Goal: Task Accomplishment & Management: Manage account settings

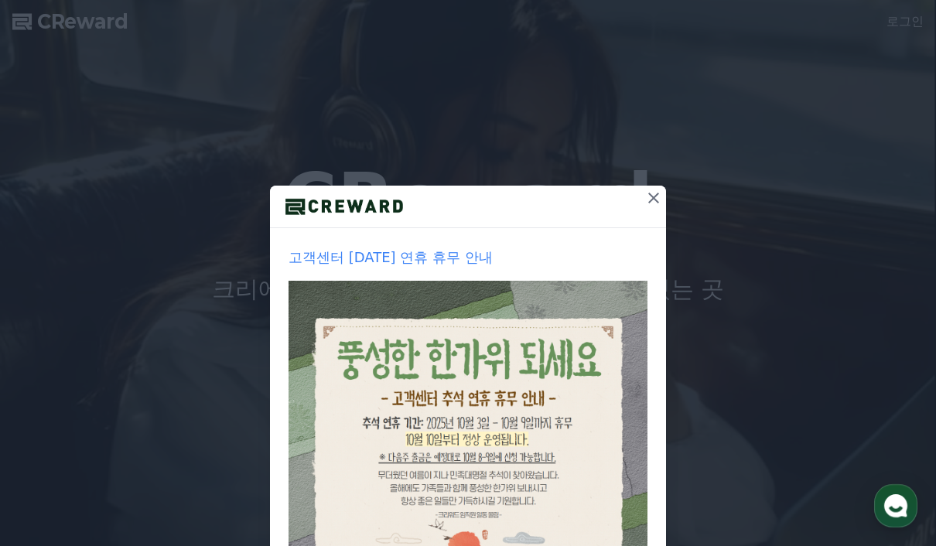
click at [655, 206] on icon at bounding box center [653, 198] width 19 height 19
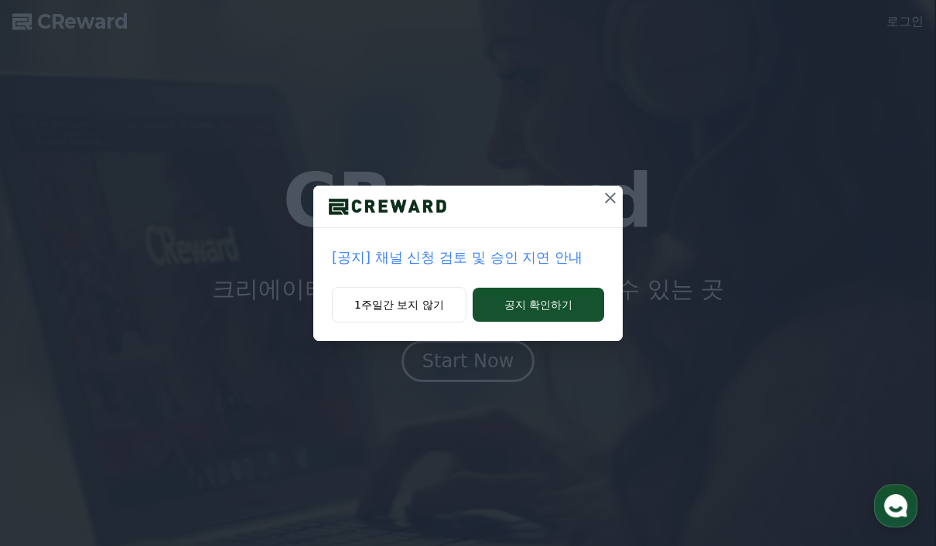
click at [508, 259] on p "[공지] 채널 신청 검토 및 승인 지연 안내" at bounding box center [468, 258] width 272 height 22
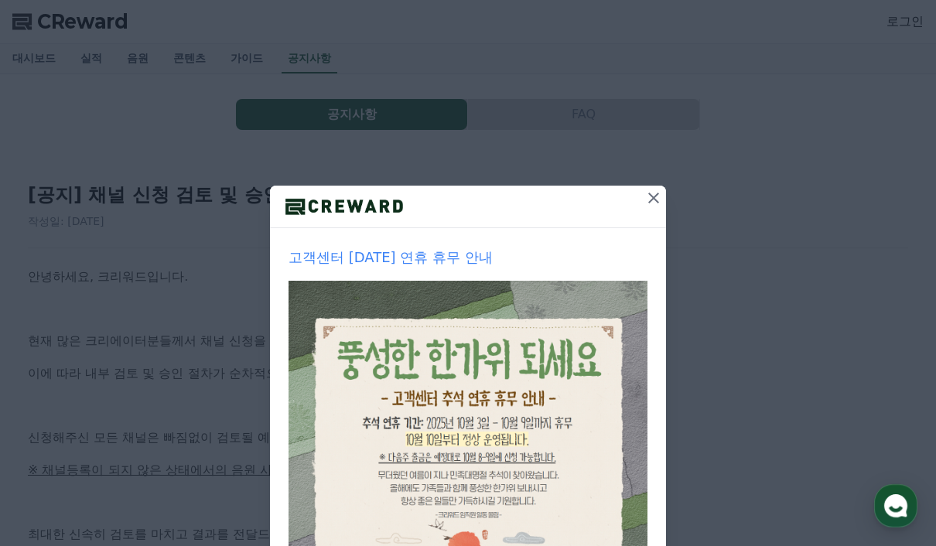
click at [655, 191] on icon at bounding box center [653, 198] width 19 height 19
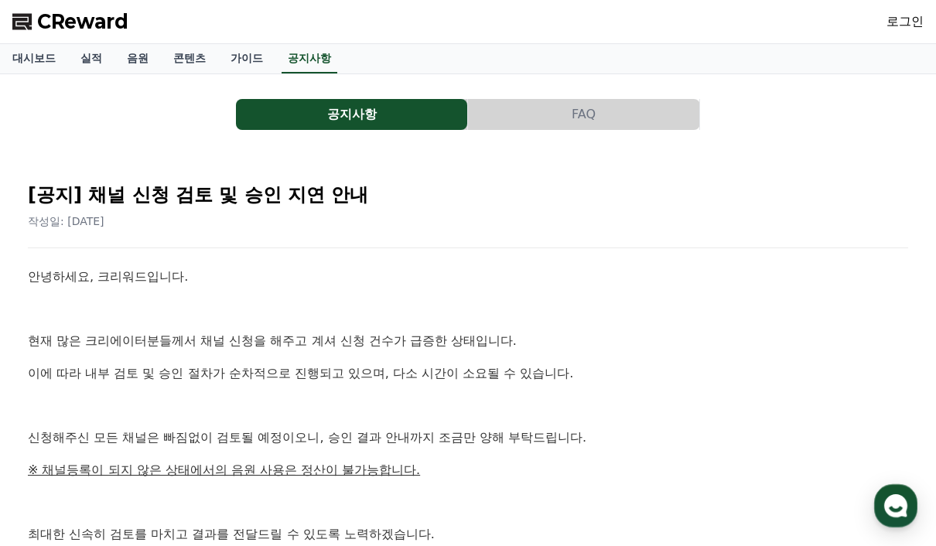
click at [920, 23] on link "로그인" at bounding box center [905, 21] width 37 height 19
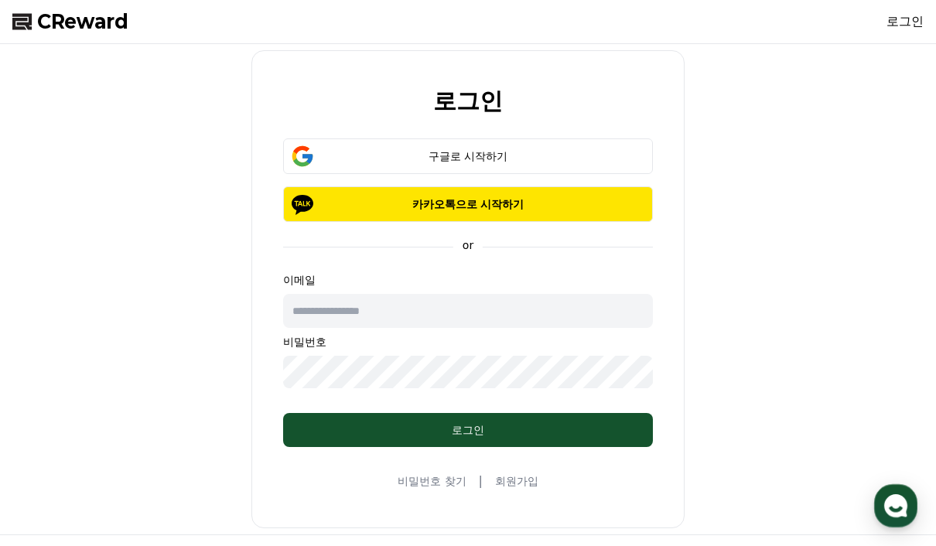
click at [421, 316] on input "text" at bounding box center [468, 311] width 370 height 34
type input "*"
type input "**********"
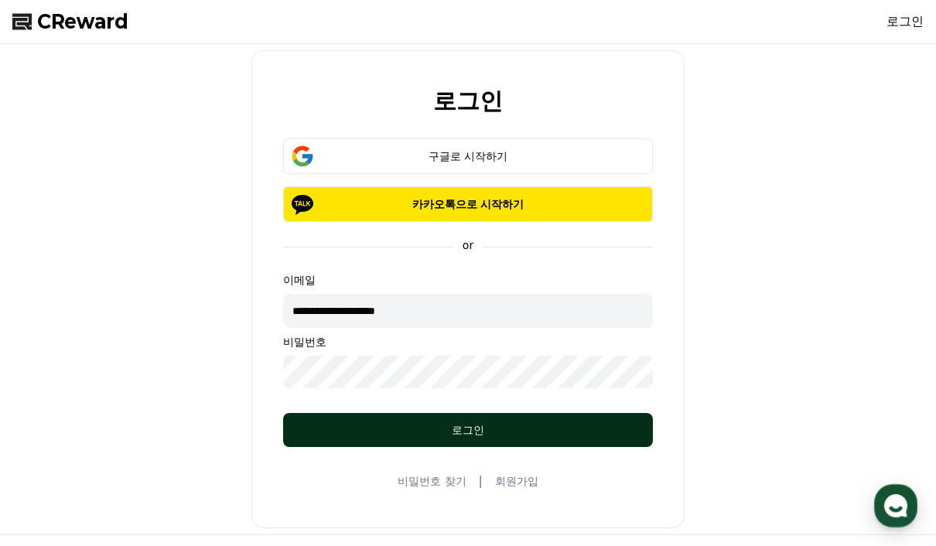
click at [561, 419] on button "로그인" at bounding box center [468, 430] width 370 height 34
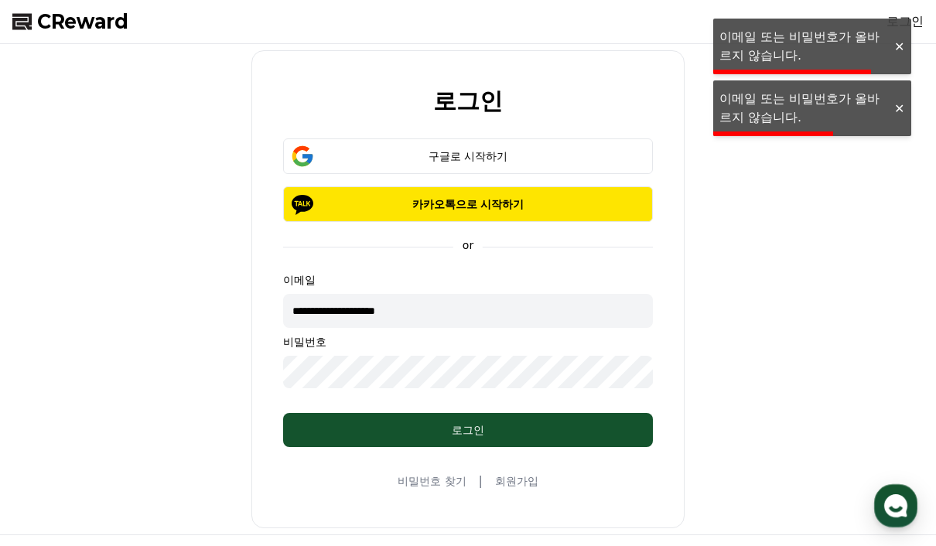
click at [446, 483] on link "비밀번호 찾기" at bounding box center [432, 480] width 68 height 15
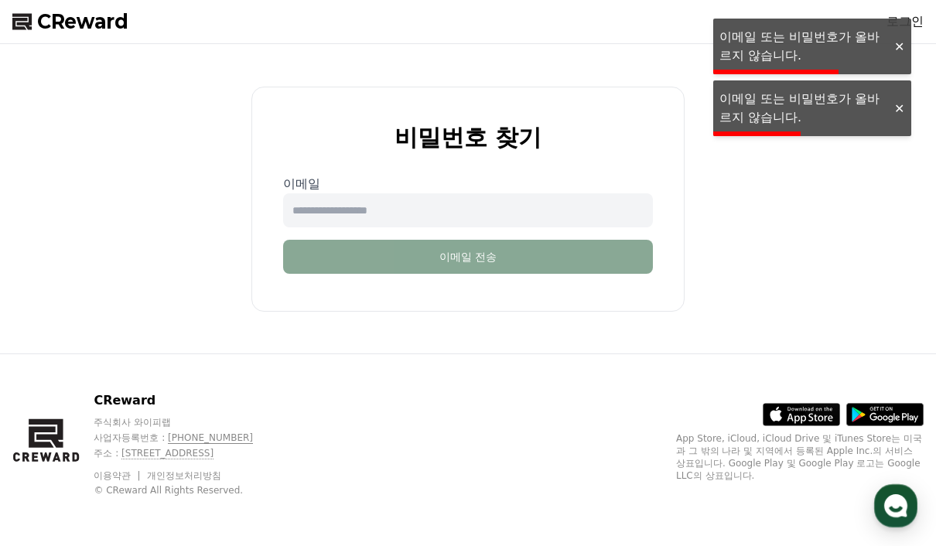
click at [593, 193] on input "email" at bounding box center [468, 210] width 370 height 34
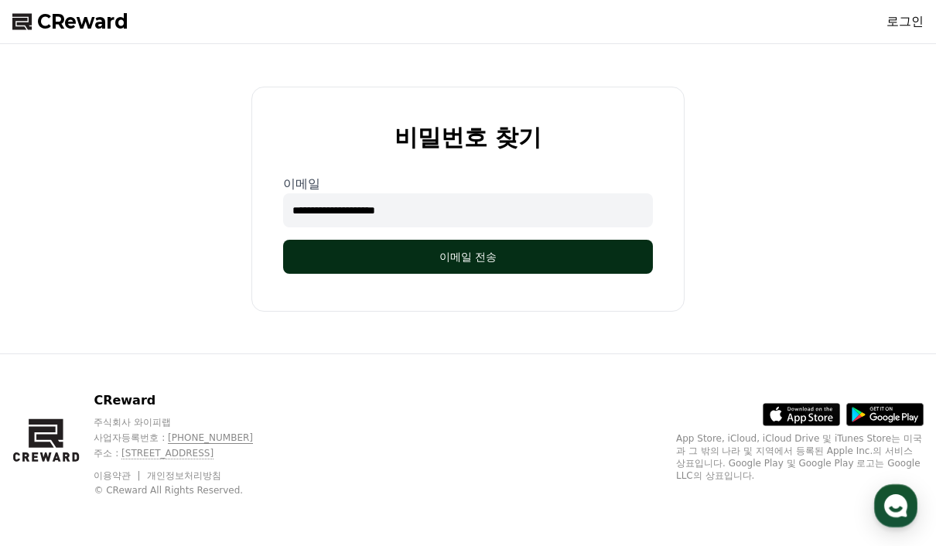
type input "**********"
click at [581, 248] on button "이메일 전송" at bounding box center [468, 257] width 370 height 34
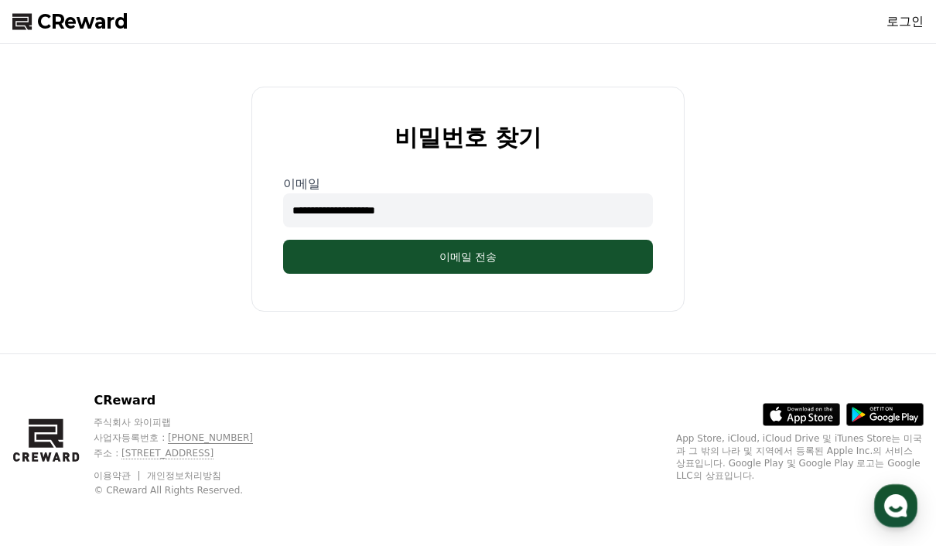
click at [468, 193] on input "**********" at bounding box center [468, 210] width 370 height 34
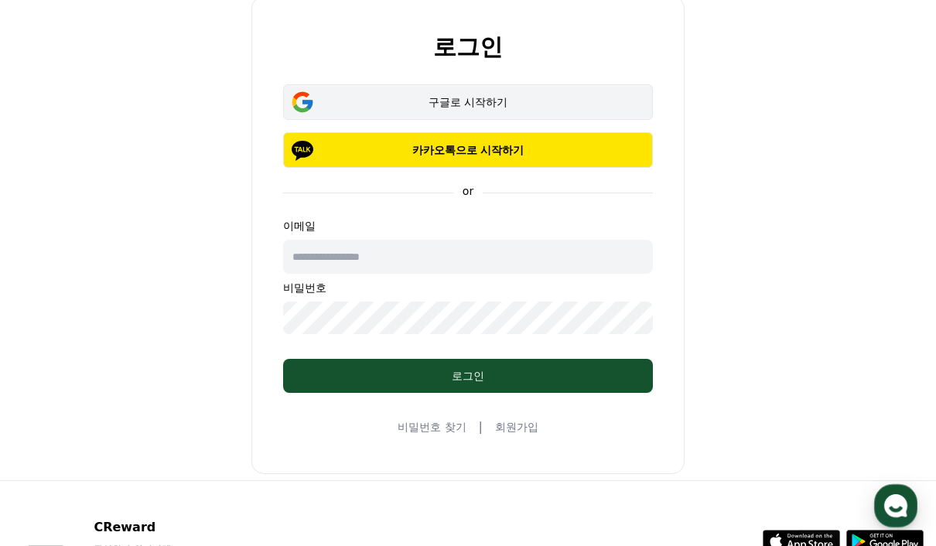
click at [569, 105] on div "구글로 시작하기" at bounding box center [468, 101] width 325 height 15
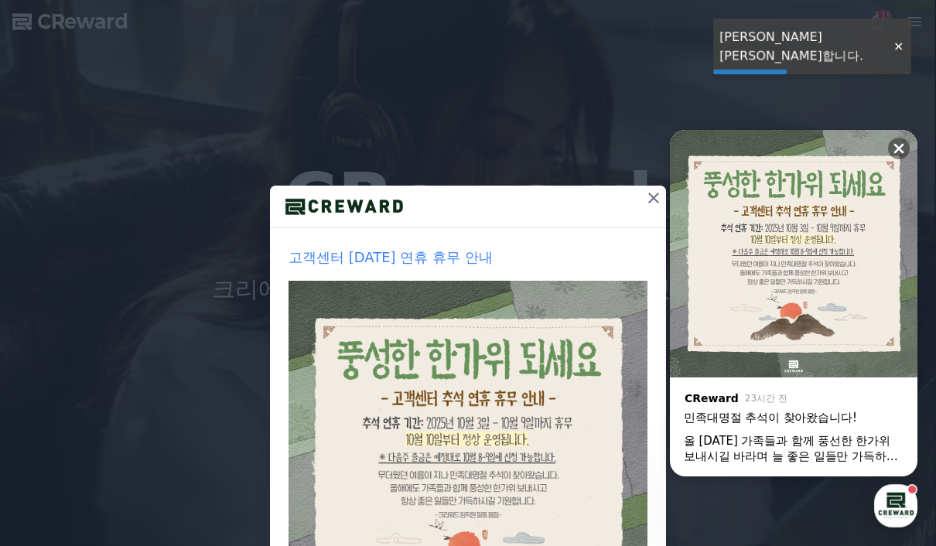
click at [894, 141] on icon at bounding box center [898, 148] width 15 height 15
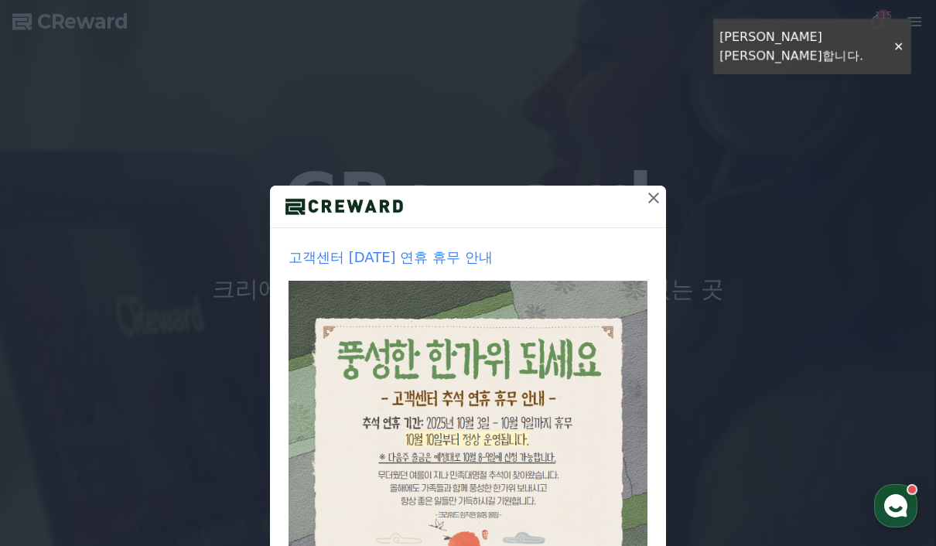
click at [655, 200] on icon at bounding box center [653, 198] width 11 height 11
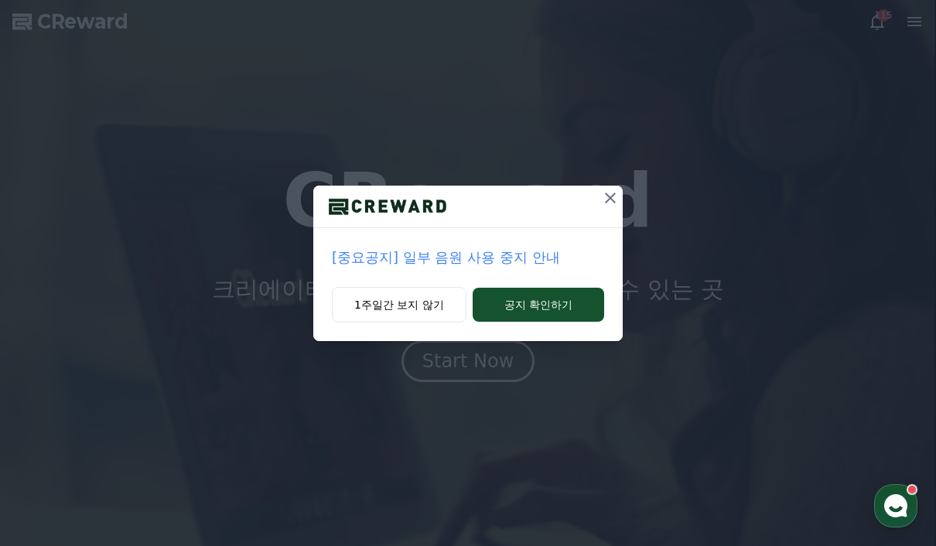
click at [626, 184] on div "[중요공지] 일부 음원 사용 중지 안내 1주일간 보지 않기 공지 확인하기" at bounding box center [468, 183] width 936 height 366
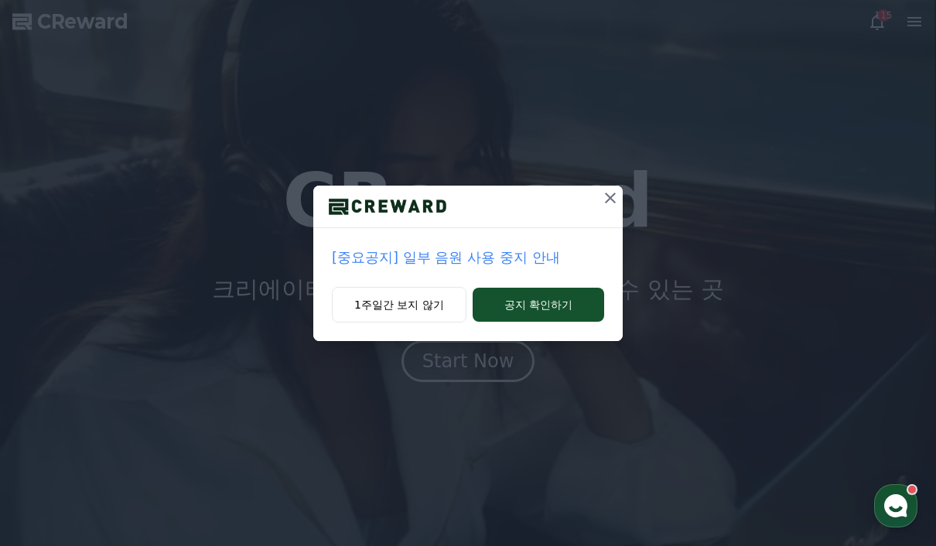
click at [483, 260] on p "[중요공지] 일부 음원 사용 중지 안내" at bounding box center [468, 258] width 272 height 22
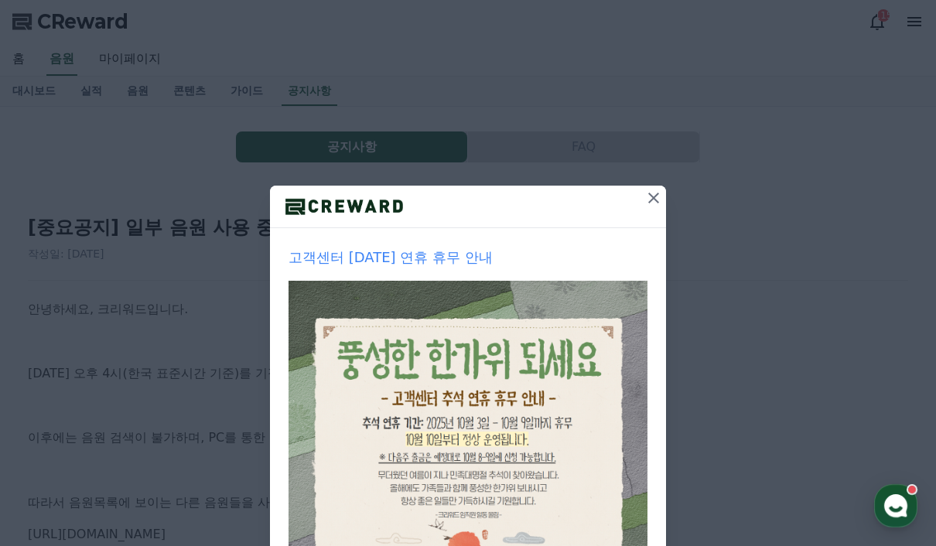
click at [655, 208] on button at bounding box center [653, 198] width 25 height 25
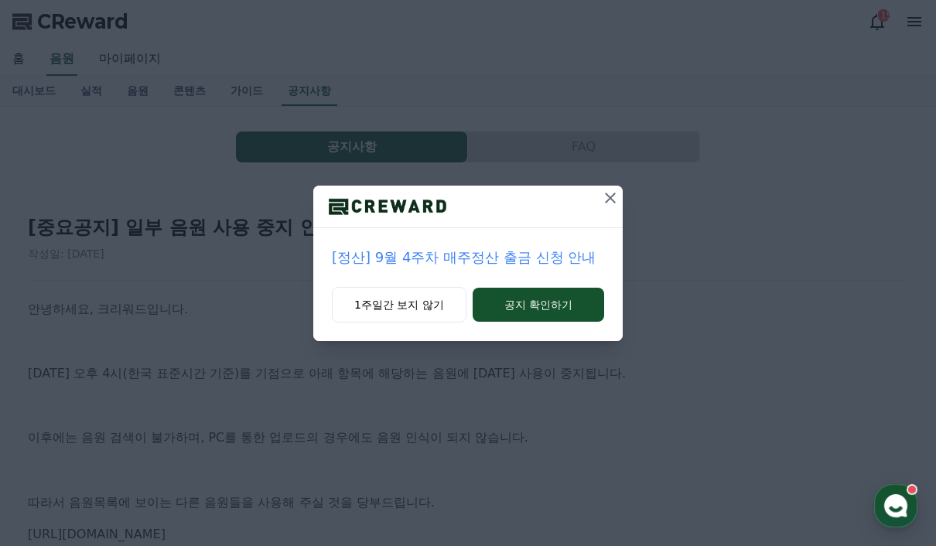
click at [610, 203] on icon at bounding box center [610, 198] width 19 height 19
click at [619, 195] on icon at bounding box center [610, 198] width 19 height 19
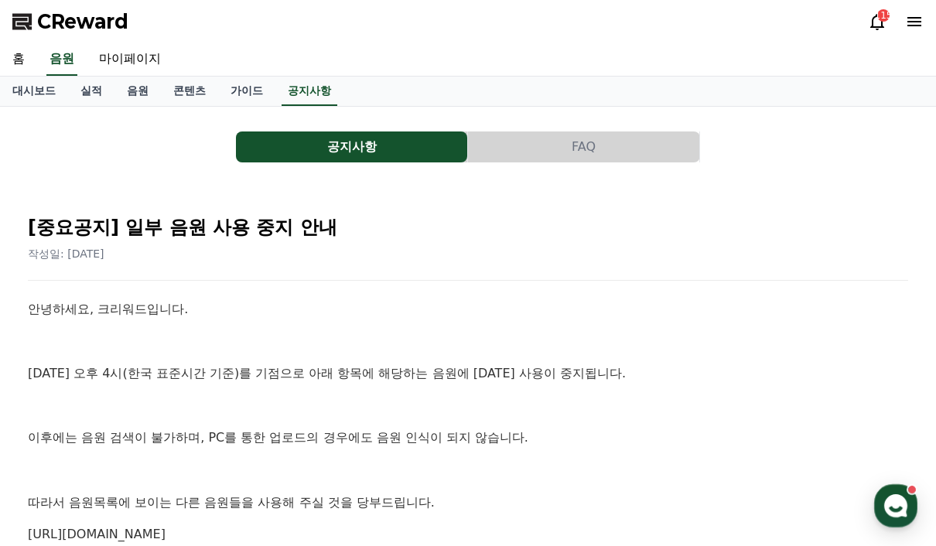
click at [918, 26] on icon at bounding box center [914, 21] width 14 height 9
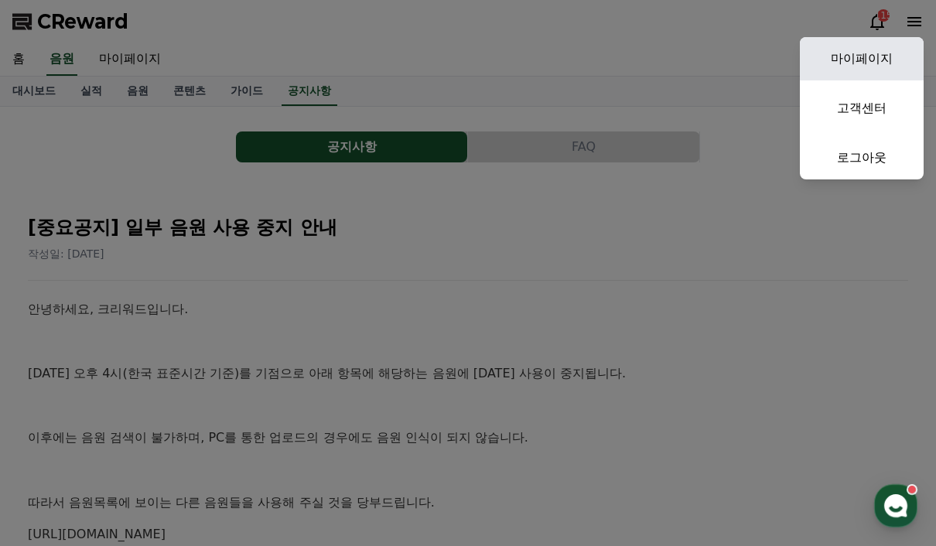
click at [860, 59] on link "마이페이지" at bounding box center [862, 58] width 124 height 43
select select "**********"
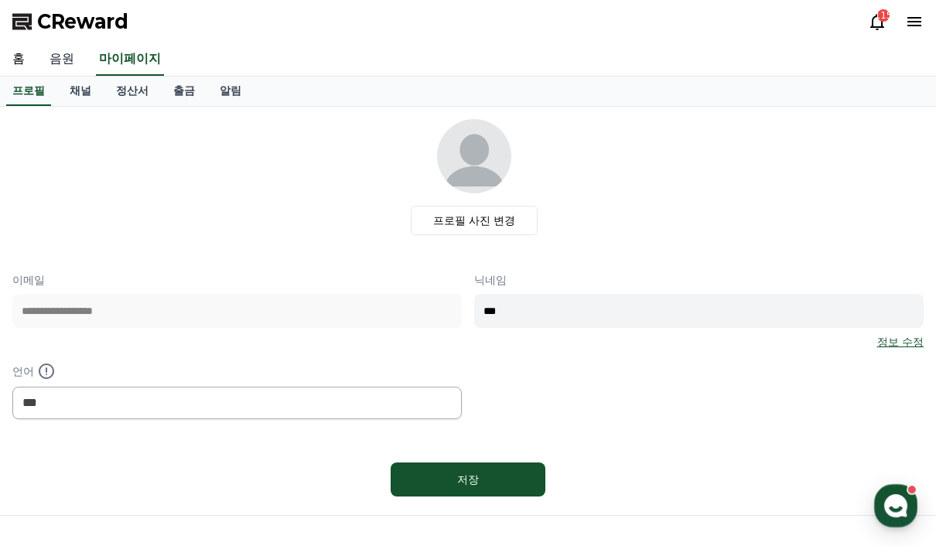
click at [65, 47] on link "음원" at bounding box center [62, 59] width 50 height 32
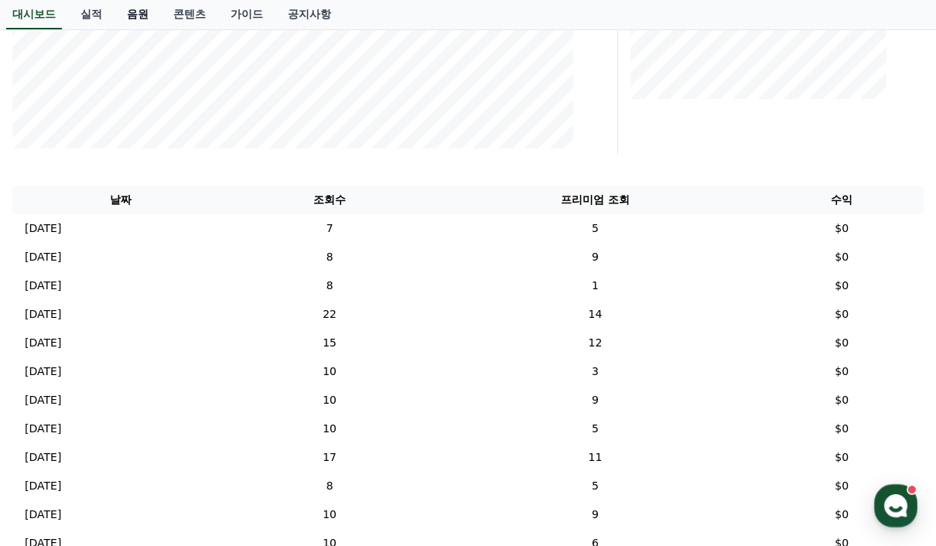
click at [128, 11] on link "음원" at bounding box center [138, 14] width 46 height 29
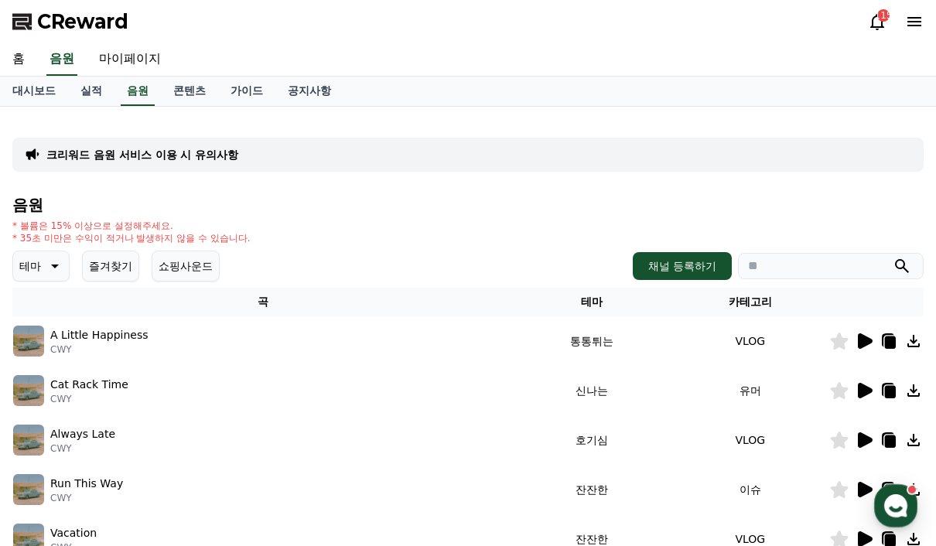
click at [863, 350] on icon at bounding box center [864, 341] width 19 height 19
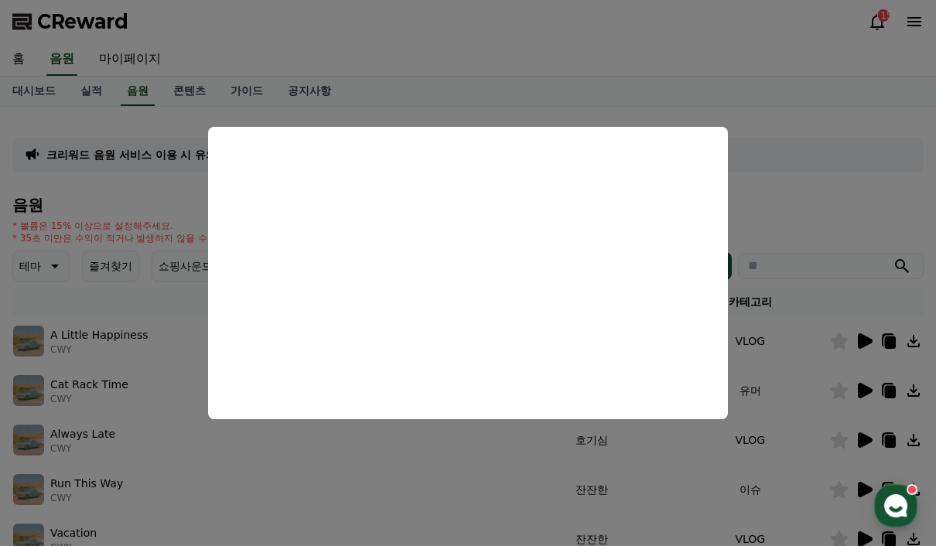
click at [796, 128] on button "close modal" at bounding box center [468, 273] width 936 height 546
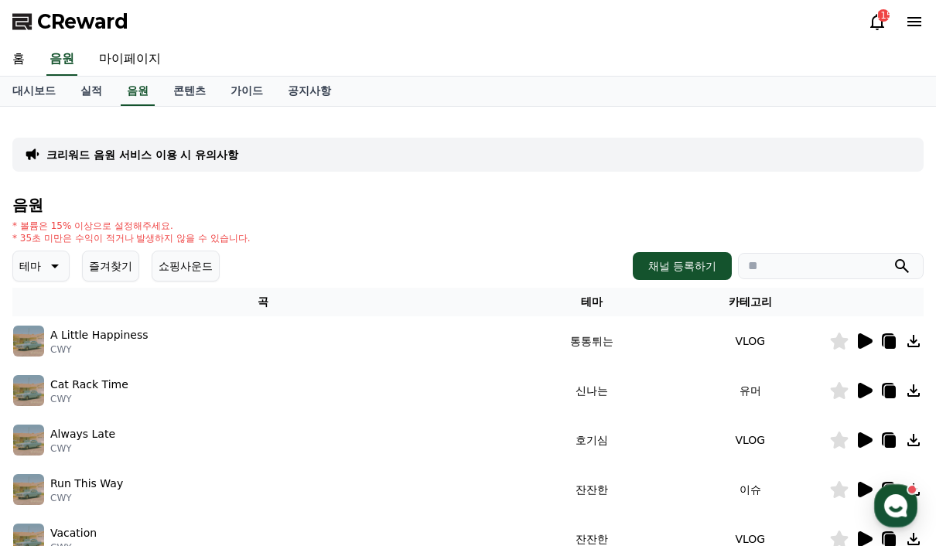
click at [867, 346] on icon at bounding box center [864, 341] width 19 height 19
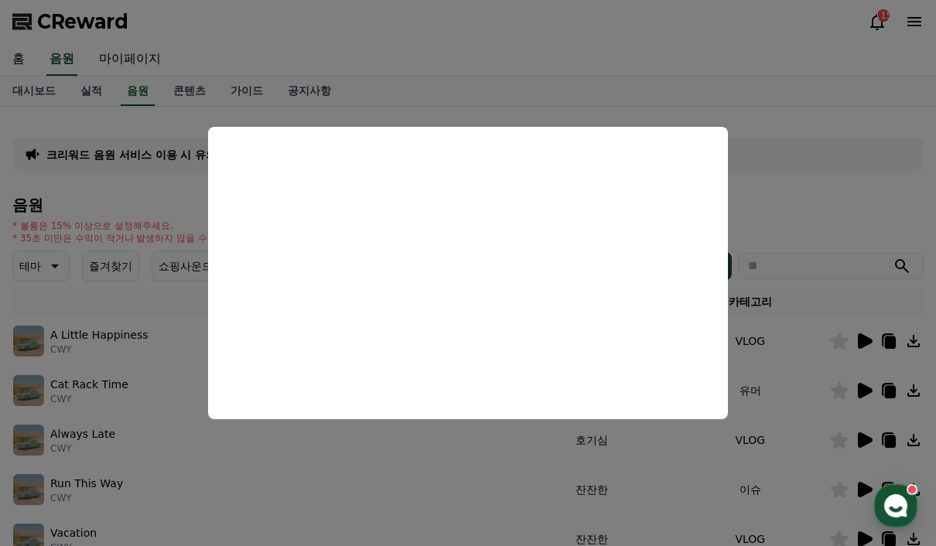
click at [829, 195] on button "close modal" at bounding box center [468, 273] width 936 height 546
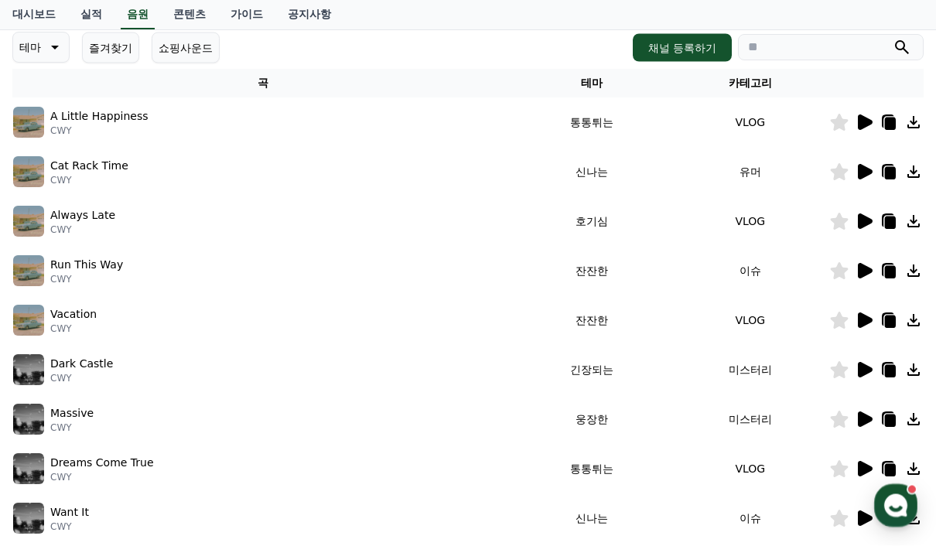
click at [868, 224] on icon at bounding box center [865, 221] width 15 height 15
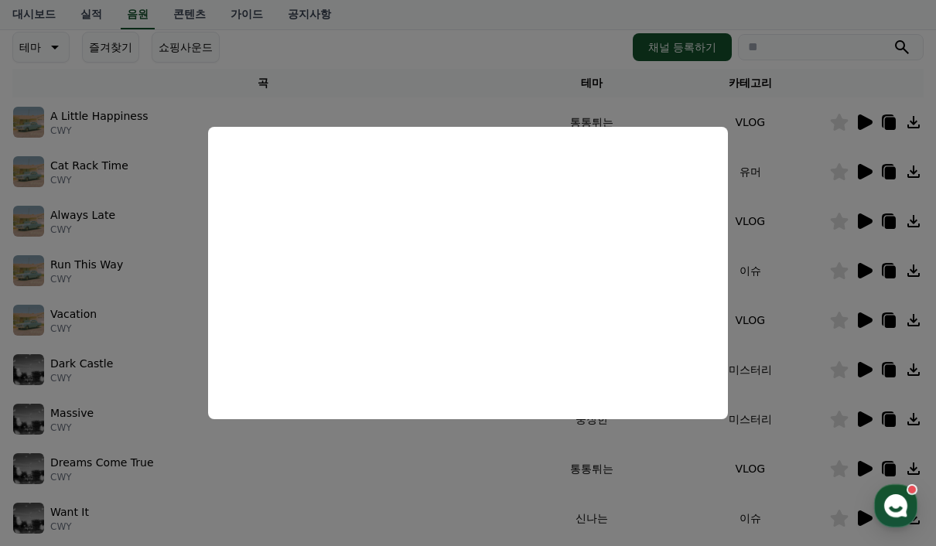
click at [596, 90] on button "close modal" at bounding box center [468, 273] width 936 height 546
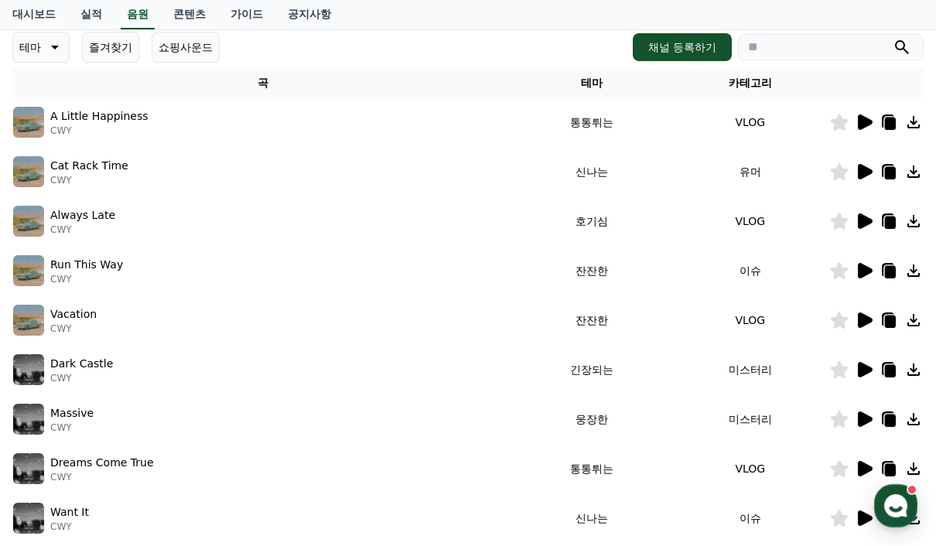
click at [893, 226] on icon at bounding box center [890, 223] width 11 height 12
